Goal: Task Accomplishment & Management: Manage account settings

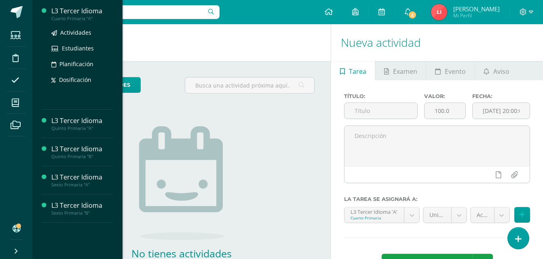
click at [76, 18] on div "Cuarto Primaria "A"" at bounding box center [81, 19] width 61 height 6
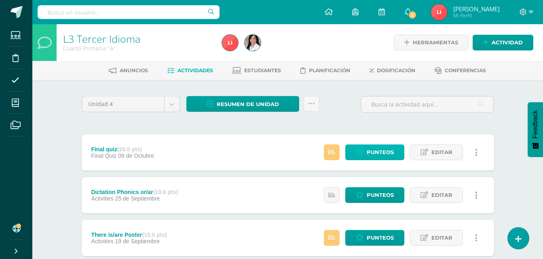
click at [389, 154] on span "Punteos" at bounding box center [380, 152] width 27 height 15
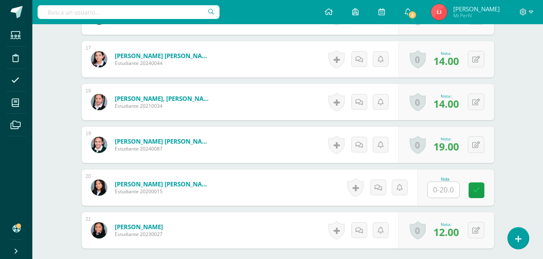
scroll to position [938, 0]
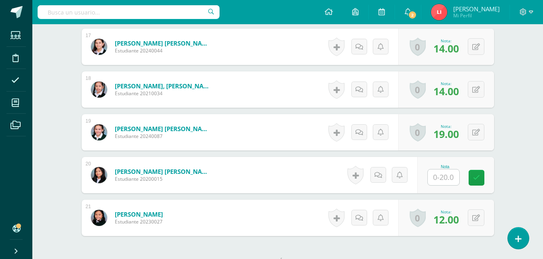
click at [437, 181] on input "text" at bounding box center [444, 178] width 32 height 16
type input "17"
click at [489, 180] on link at bounding box center [482, 178] width 16 height 16
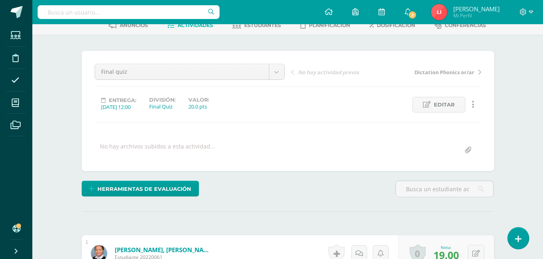
scroll to position [0, 0]
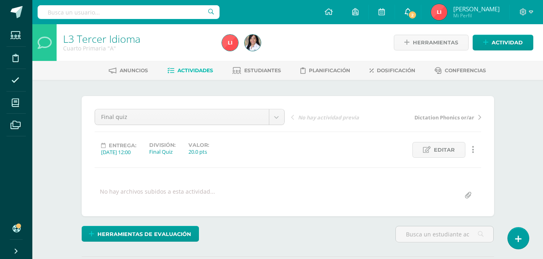
click at [417, 15] on span "2" at bounding box center [412, 15] width 9 height 9
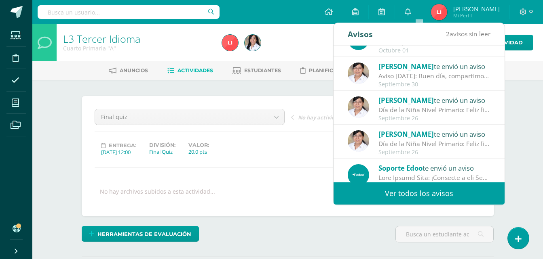
scroll to position [135, 0]
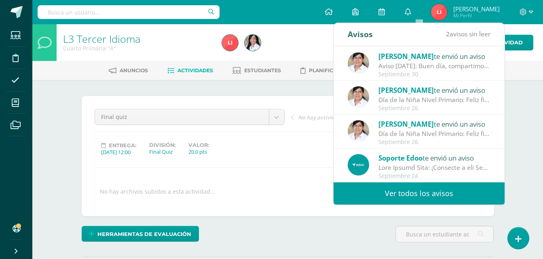
click at [469, 198] on link "Ver todos los avisos" at bounding box center [418, 194] width 171 height 22
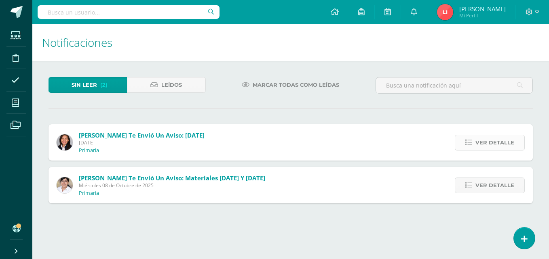
click at [483, 145] on span "Ver detalle" at bounding box center [494, 142] width 39 height 15
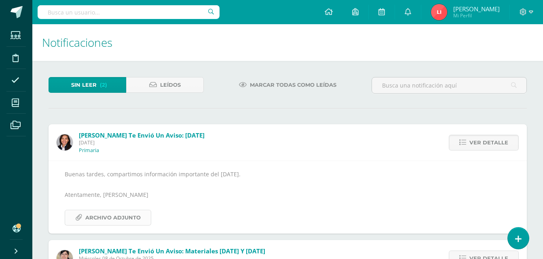
click at [118, 219] on span "Archivo Adjunto" at bounding box center [112, 218] width 55 height 15
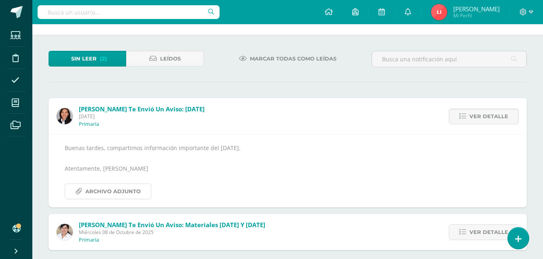
scroll to position [34, 0]
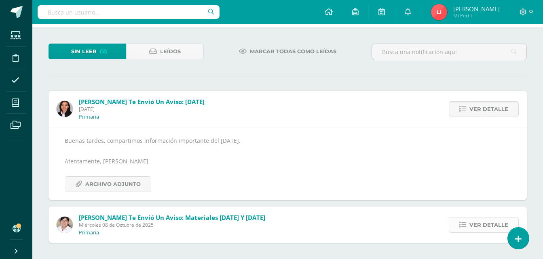
click at [493, 220] on span "Ver detalle" at bounding box center [488, 225] width 39 height 15
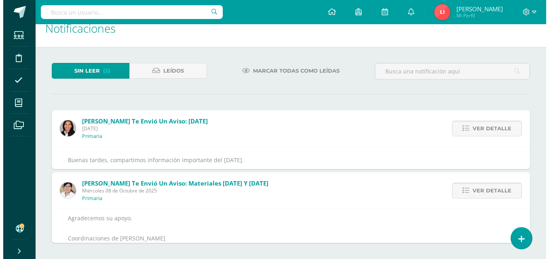
scroll to position [0, 0]
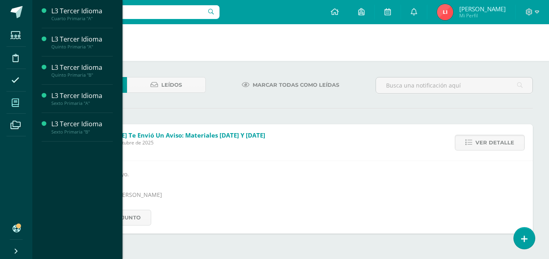
click at [13, 109] on span at bounding box center [15, 103] width 18 height 18
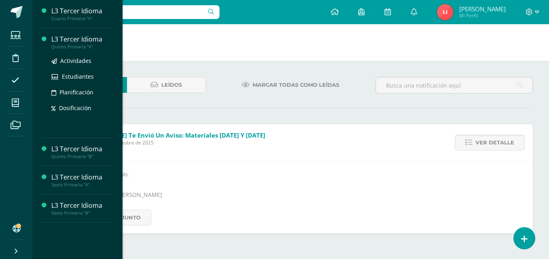
click at [66, 48] on div "Quinto Primaria "A"" at bounding box center [81, 47] width 61 height 6
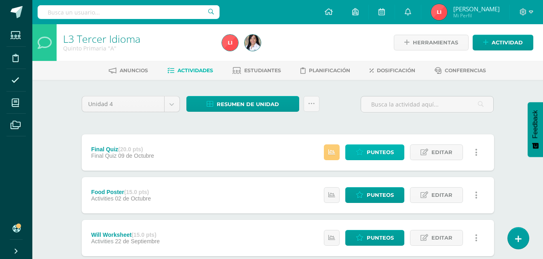
click at [363, 153] on icon at bounding box center [360, 152] width 8 height 7
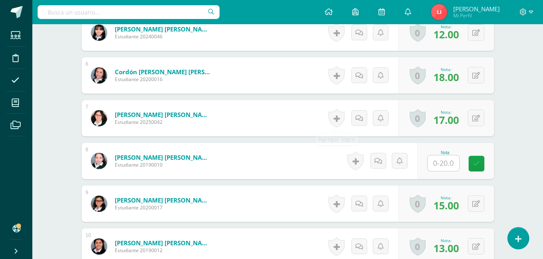
scroll to position [446, 0]
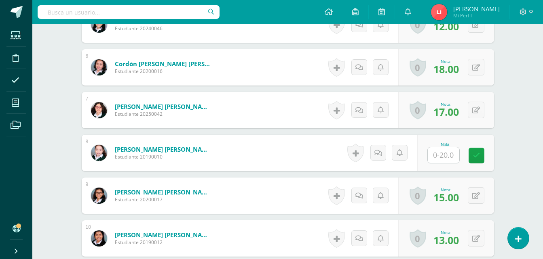
click at [436, 152] on input "text" at bounding box center [444, 156] width 32 height 16
type input "14"
click at [485, 154] on icon at bounding box center [481, 155] width 7 height 7
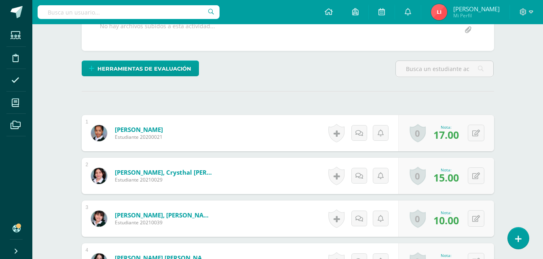
scroll to position [0, 0]
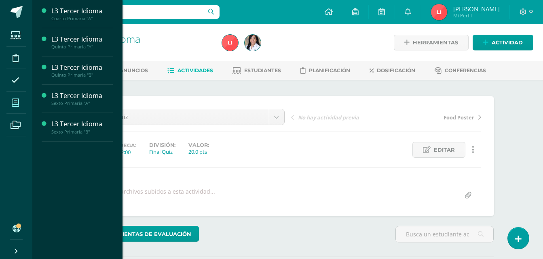
click at [22, 103] on span at bounding box center [15, 103] width 18 height 18
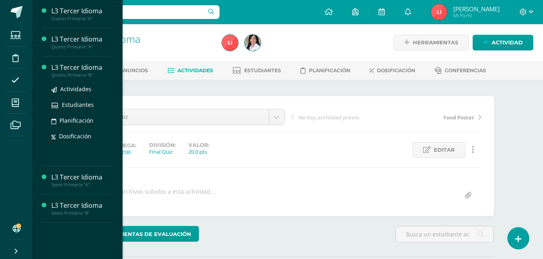
click at [80, 67] on div "L3 Tercer Idioma" at bounding box center [81, 67] width 61 height 9
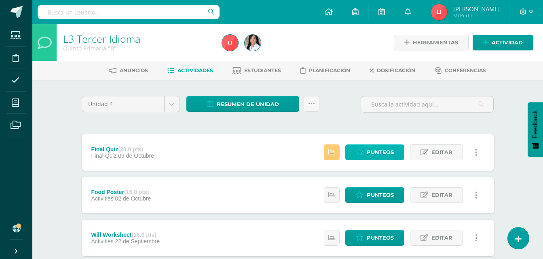
click at [380, 147] on span "Punteos" at bounding box center [380, 152] width 27 height 15
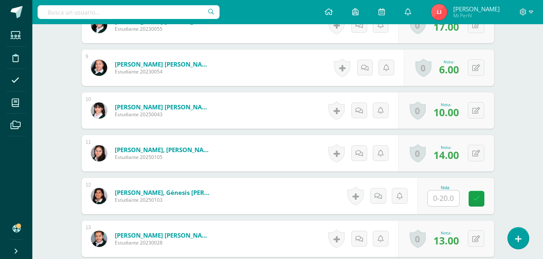
scroll to position [574, 0]
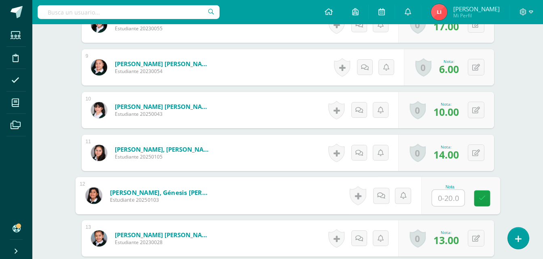
click at [444, 203] on input "text" at bounding box center [448, 198] width 32 height 16
type input "10"
click at [480, 200] on icon at bounding box center [481, 198] width 7 height 7
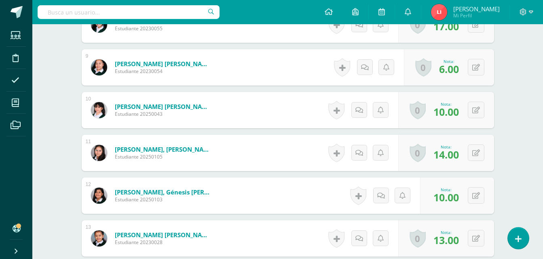
click at [508, 138] on div "¿Estás seguro que quieres eliminar esta actividad? Esto borrará la actividad y …" at bounding box center [287, 142] width 445 height 1272
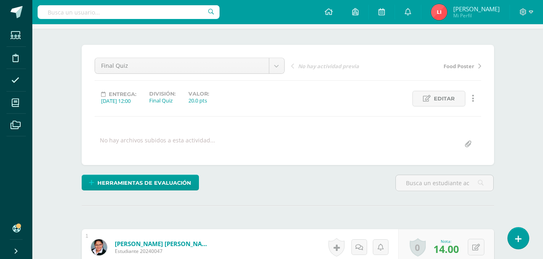
scroll to position [0, 0]
